Goal: Task Accomplishment & Management: Use online tool/utility

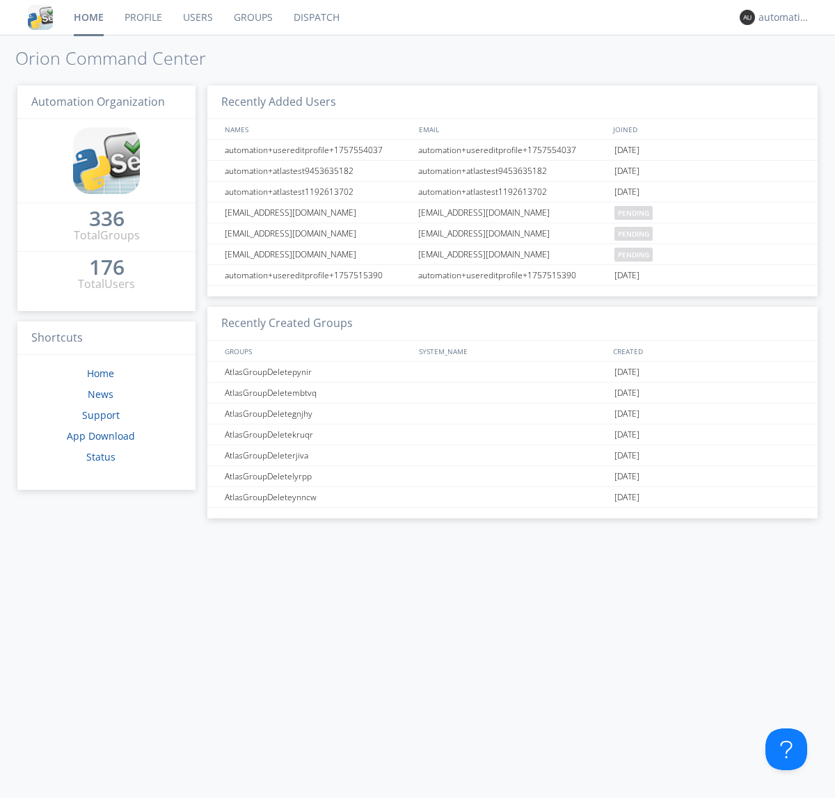
click at [315, 17] on link "Dispatch" at bounding box center [316, 17] width 67 height 35
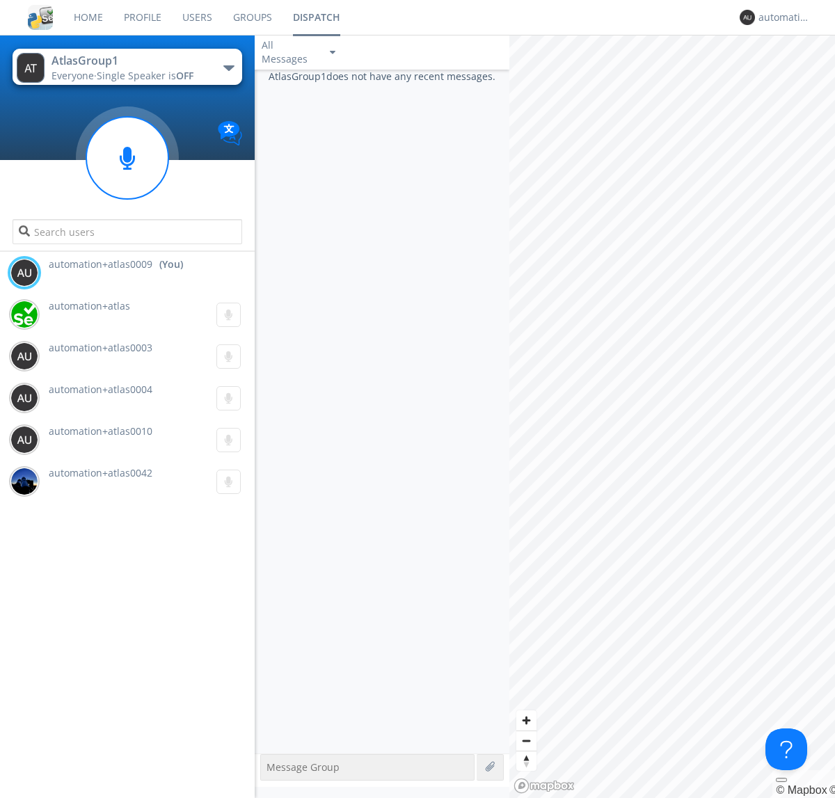
click at [228, 67] on div "button" at bounding box center [228, 68] width 11 height 6
click at [0, 0] on span "AtlasGroupDispatch5" at bounding box center [0, 0] width 0 height 0
click at [781, 17] on div "automation+atlas0009" at bounding box center [784, 17] width 52 height 14
click at [791, 73] on div "Log Out" at bounding box center [792, 73] width 72 height 25
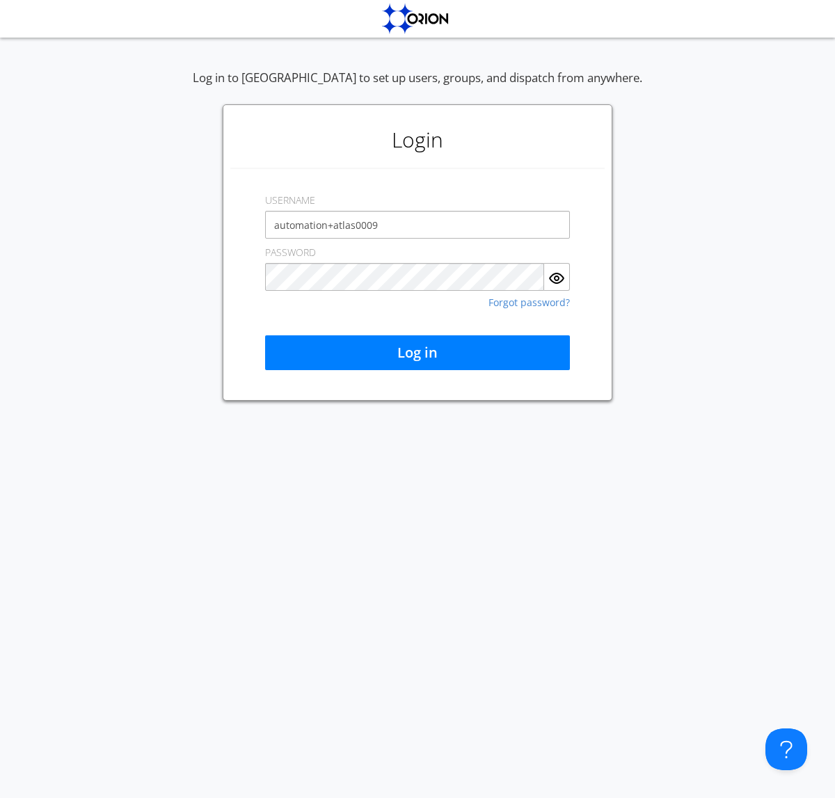
type input "automation+atlas0009"
click at [417, 353] on button "Log in" at bounding box center [417, 352] width 305 height 35
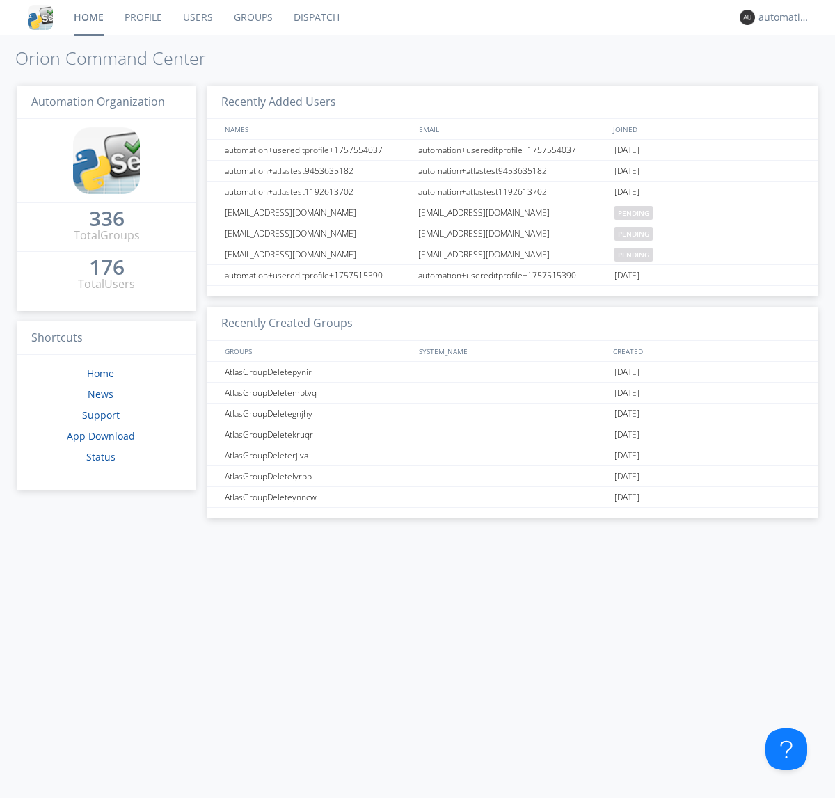
click at [315, 17] on link "Dispatch" at bounding box center [316, 17] width 67 height 35
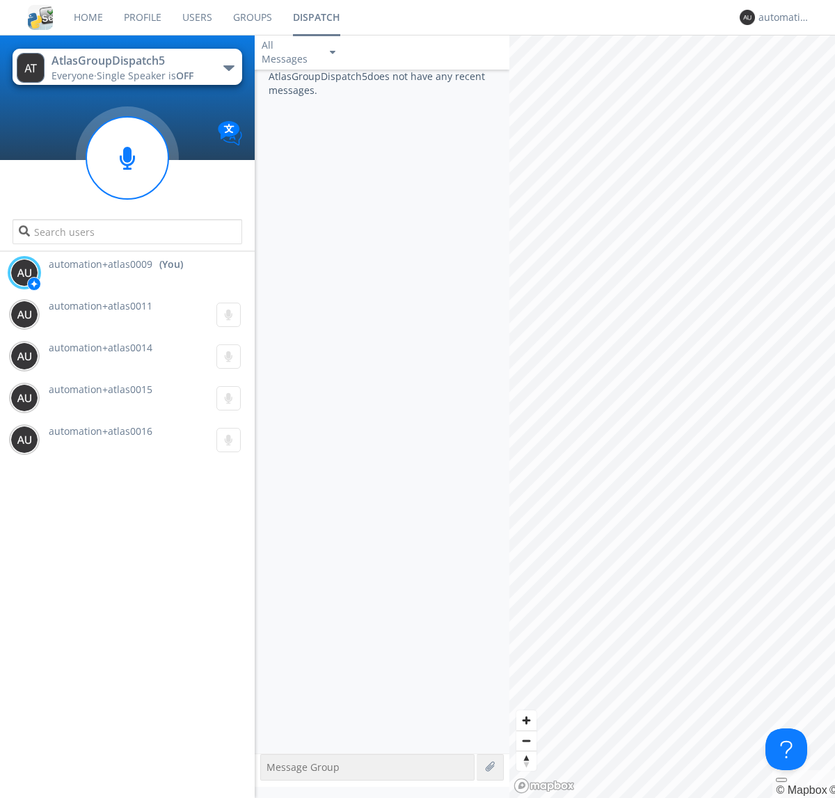
click at [228, 67] on div "button" at bounding box center [228, 68] width 11 height 6
click at [0, 0] on span "AtlasGroup1" at bounding box center [0, 0] width 0 height 0
click at [781, 17] on div "automation+atlas0009" at bounding box center [784, 17] width 52 height 14
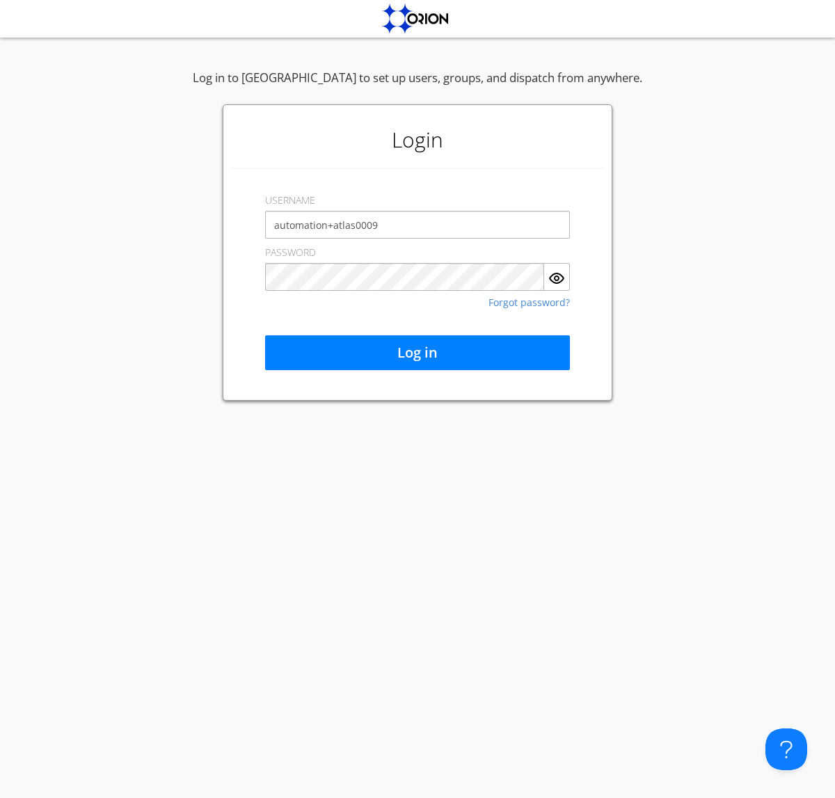
type input "automation+atlas0009"
click at [417, 353] on button "Log in" at bounding box center [417, 352] width 305 height 35
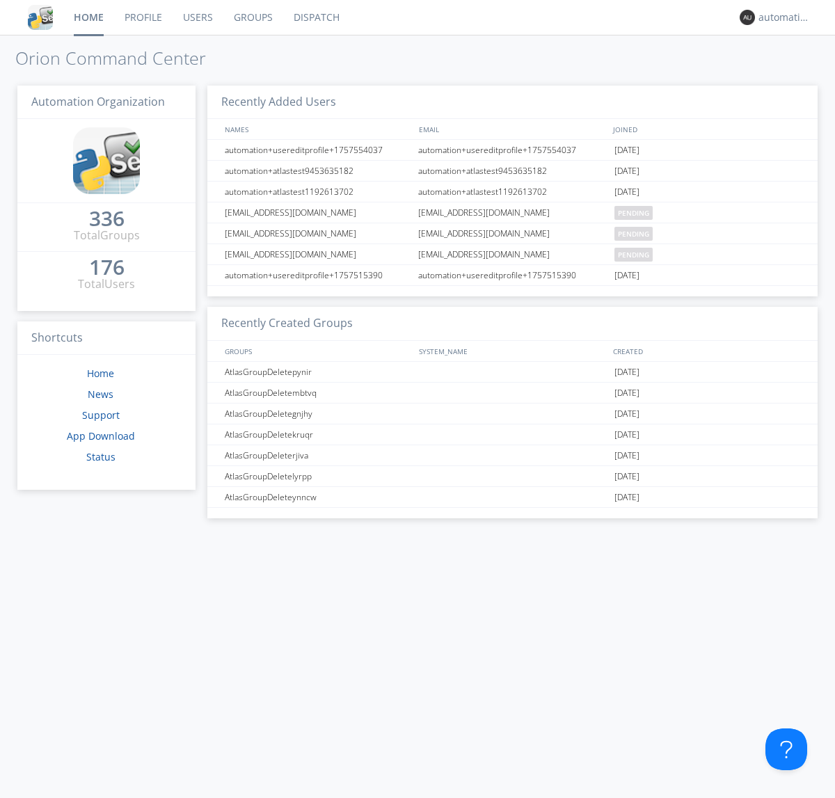
click at [315, 17] on link "Dispatch" at bounding box center [316, 17] width 67 height 35
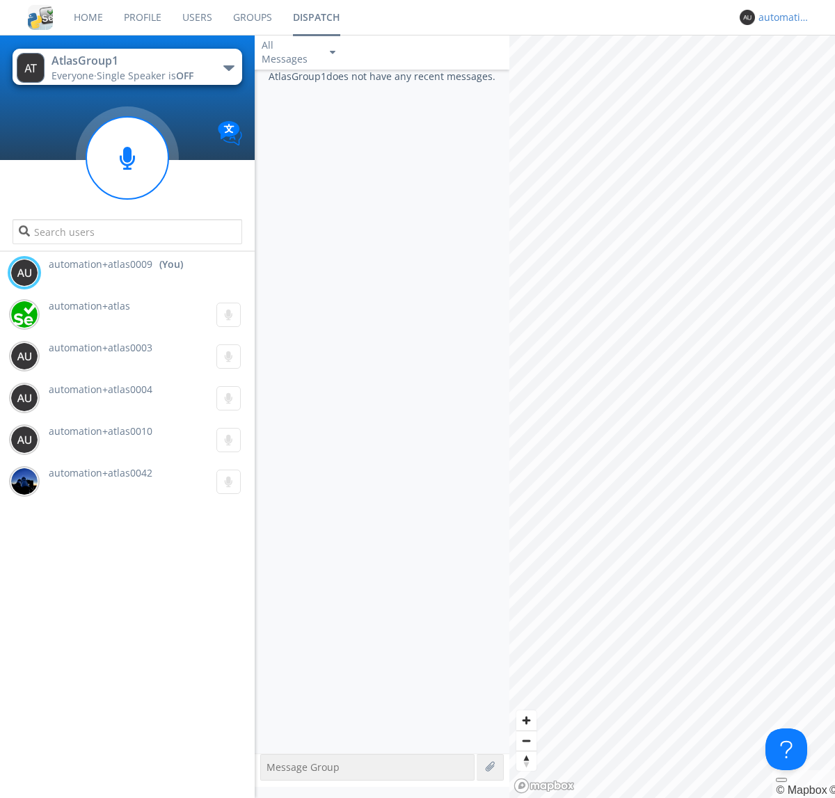
click at [781, 17] on div "automation+atlas0009" at bounding box center [784, 17] width 52 height 14
